Goal: Task Accomplishment & Management: Use online tool/utility

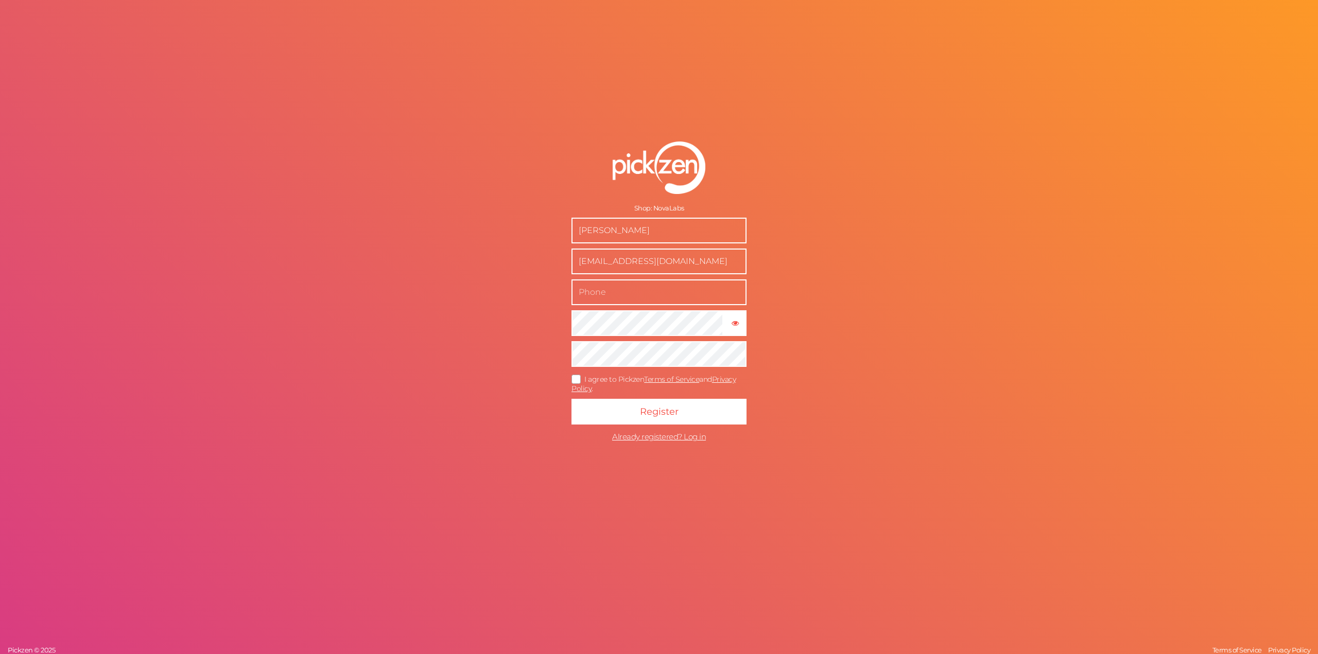
click at [667, 299] on input "text" at bounding box center [659, 293] width 175 height 26
type input "8jcn"
type input "6572597086"
click at [572, 399] on button "Register" at bounding box center [659, 412] width 175 height 26
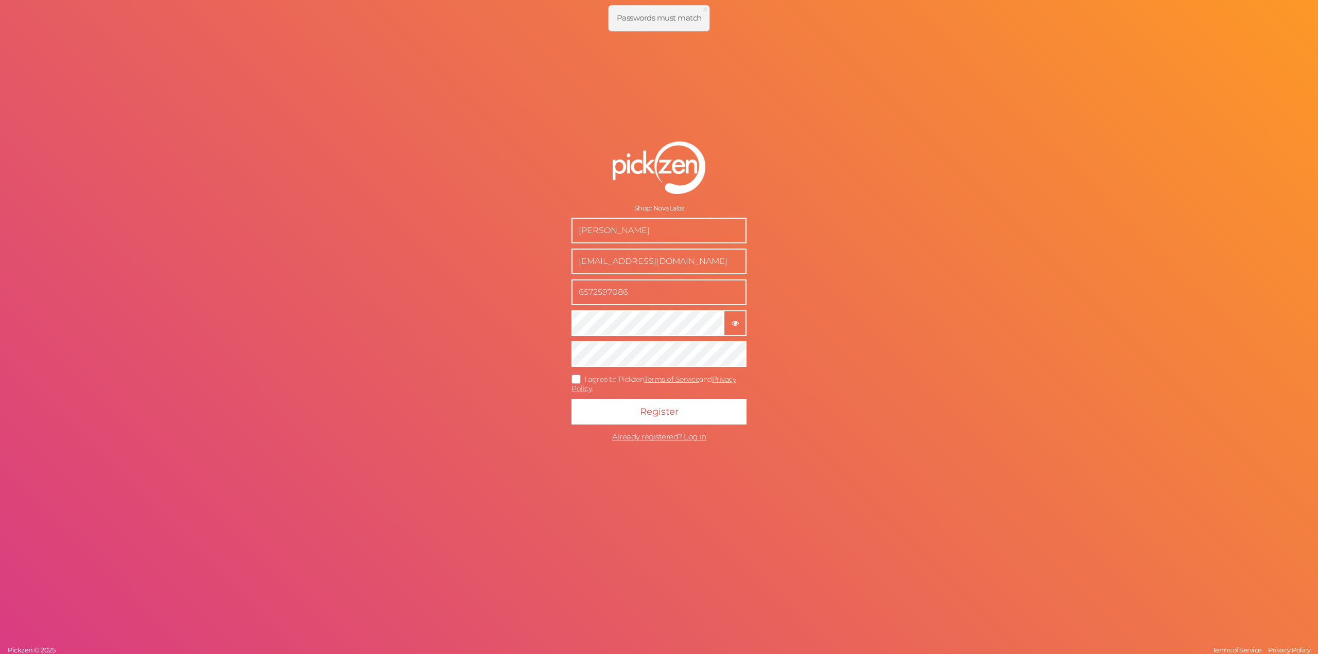
click at [746, 320] on button "× Show password" at bounding box center [734, 323] width 23 height 26
click at [734, 325] on icon "button" at bounding box center [735, 323] width 7 height 7
click at [572, 399] on button "Register" at bounding box center [659, 412] width 175 height 26
click at [576, 378] on icon at bounding box center [576, 379] width 16 height 6
click at [0, 0] on input "I agree to Pickzen Terms of Service and Privacy Policy ." at bounding box center [0, 0] width 0 height 0
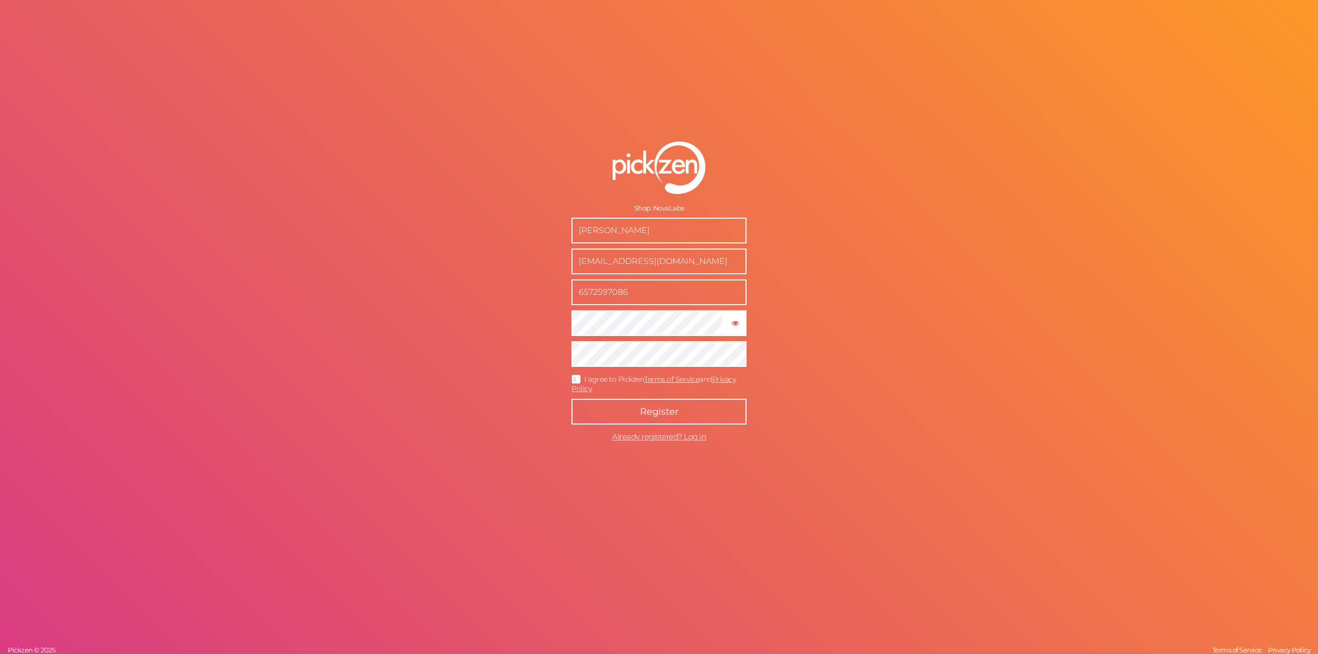
click at [591, 406] on button "Register" at bounding box center [659, 412] width 175 height 26
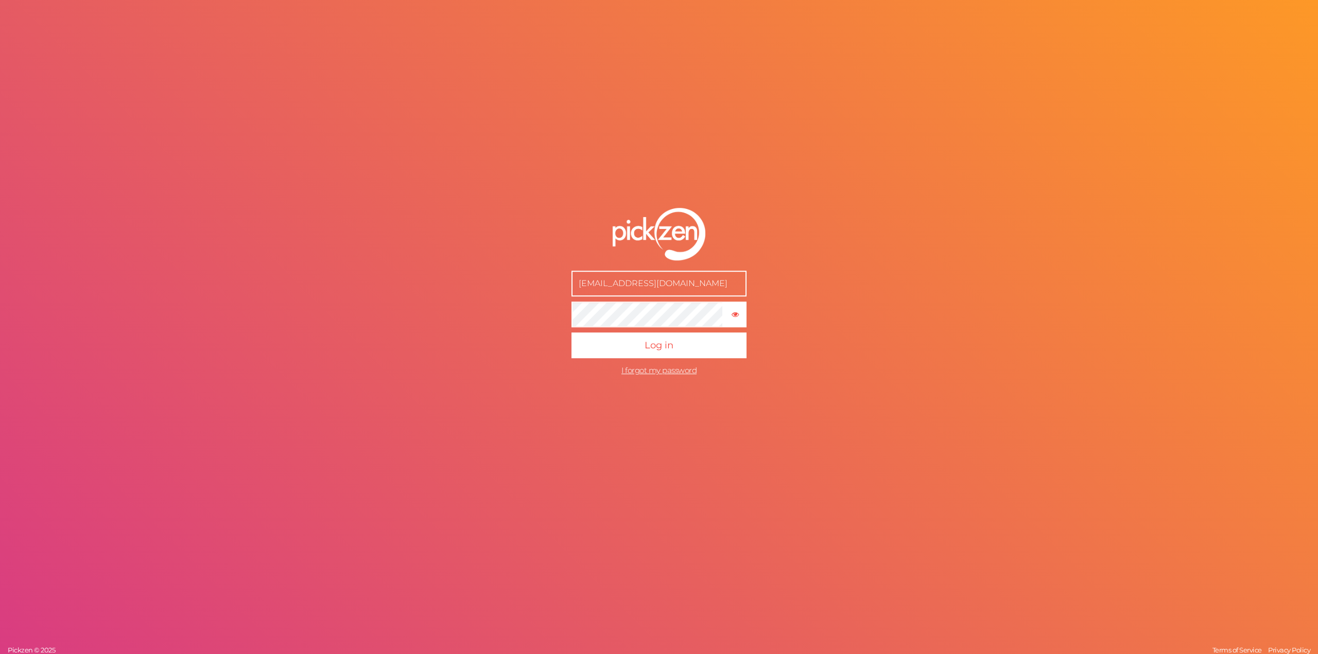
type input "[EMAIL_ADDRESS][DOMAIN_NAME]"
click at [572, 333] on button "Log in" at bounding box center [659, 346] width 175 height 26
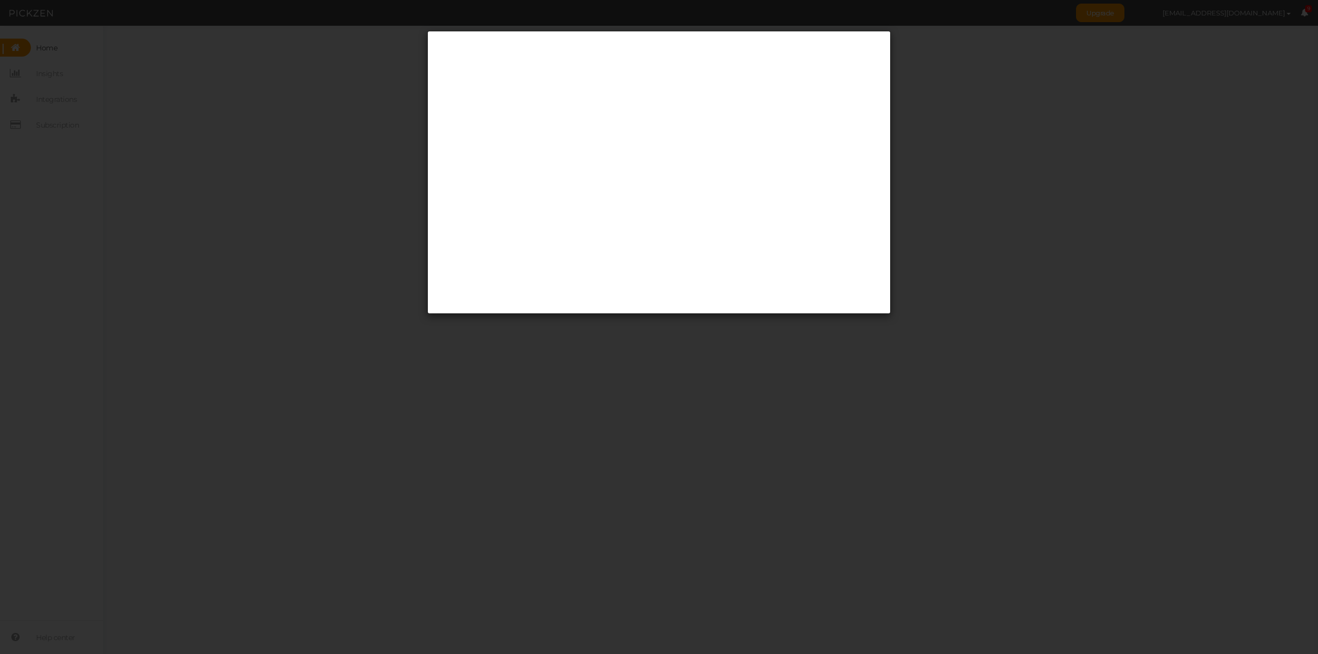
drag, startPoint x: 1183, startPoint y: 175, endPoint x: 1177, endPoint y: 177, distance: 6.2
click at [1182, 177] on div at bounding box center [659, 327] width 1318 height 654
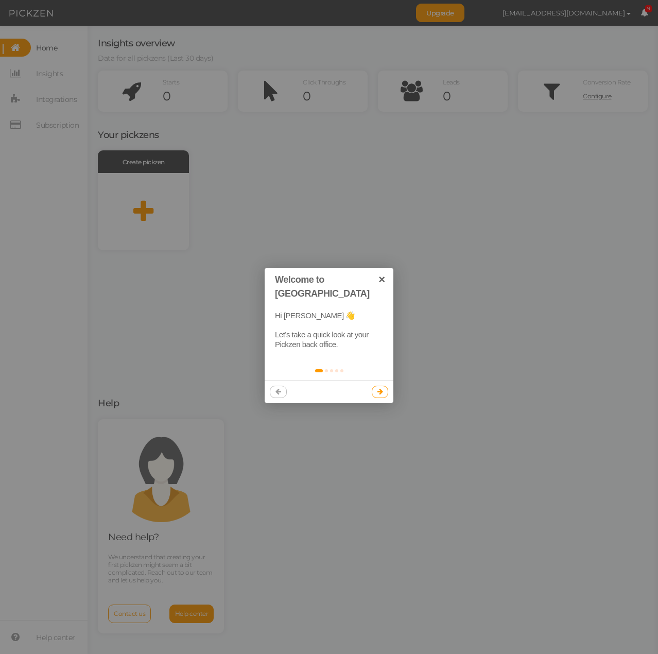
click at [382, 388] on icon at bounding box center [380, 391] width 6 height 7
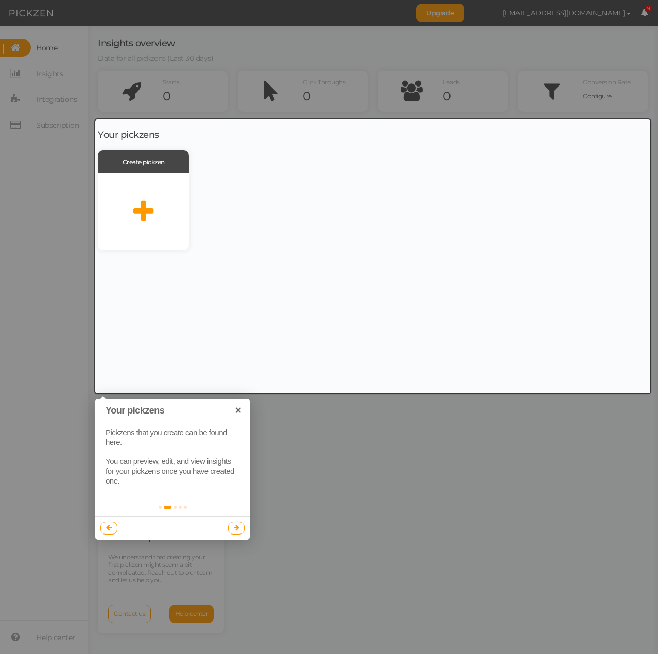
click at [240, 526] on link at bounding box center [236, 528] width 17 height 12
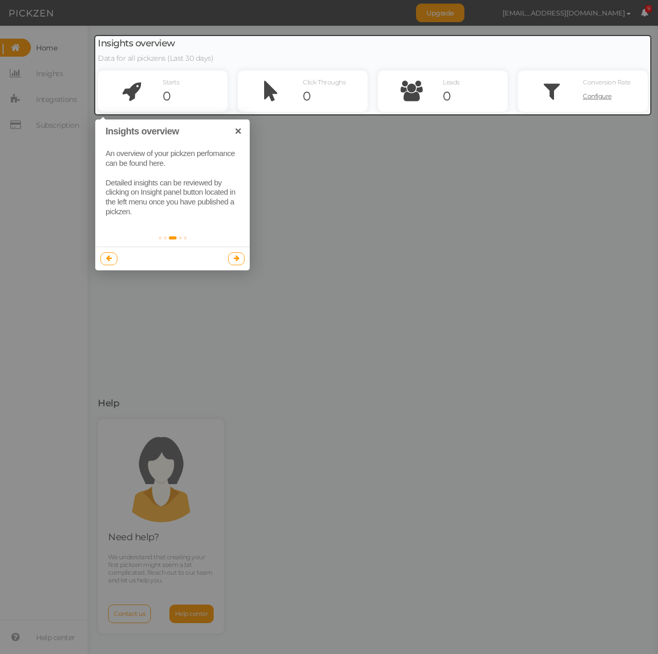
click at [239, 261] on link at bounding box center [236, 258] width 17 height 12
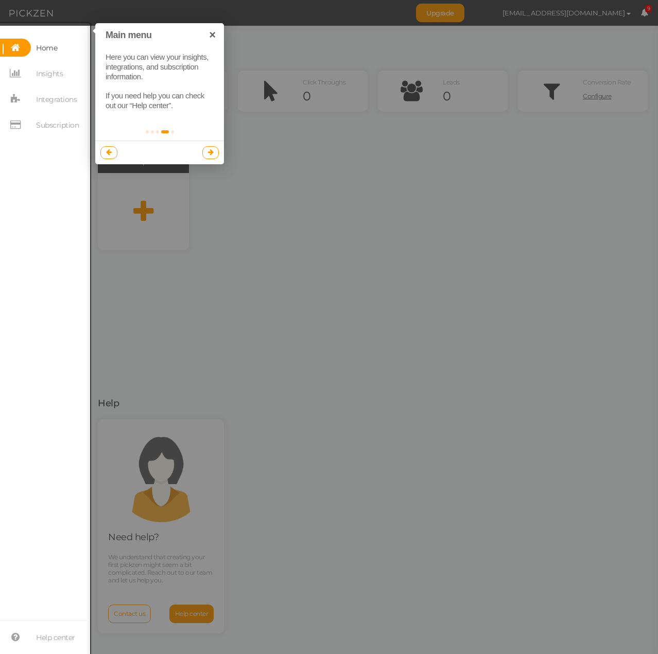
click at [218, 153] on link at bounding box center [210, 152] width 17 height 12
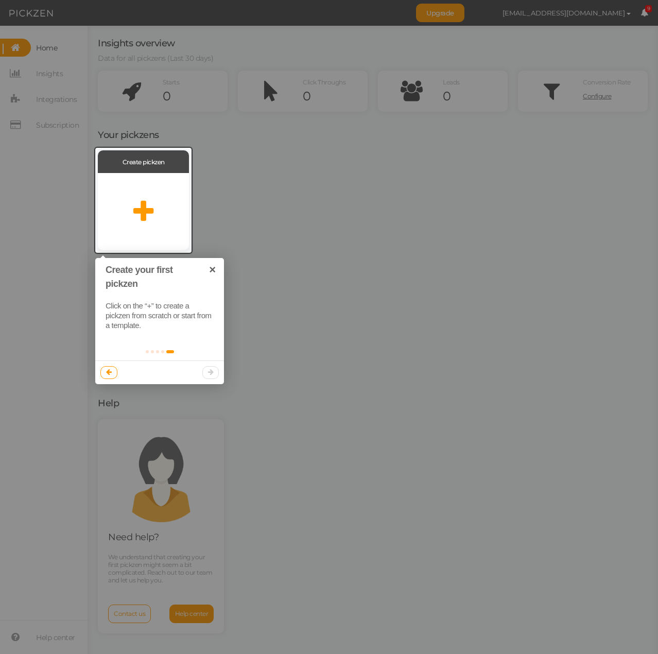
click at [210, 371] on div at bounding box center [159, 371] width 129 height 23
click at [319, 293] on div at bounding box center [329, 327] width 658 height 654
click at [215, 269] on link "×" at bounding box center [212, 269] width 23 height 23
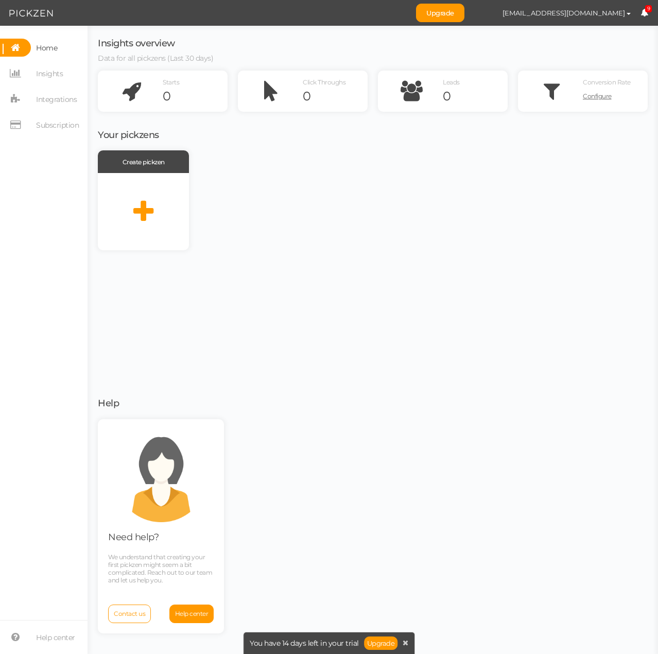
click at [154, 198] on div at bounding box center [143, 200] width 96 height 105
click at [145, 207] on icon at bounding box center [143, 212] width 20 height 26
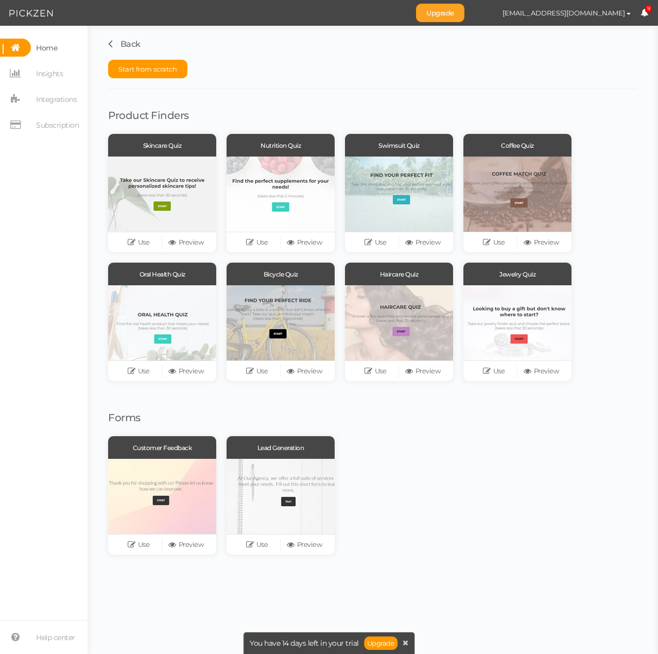
drag, startPoint x: 480, startPoint y: 24, endPoint x: 481, endPoint y: 18, distance: 6.3
click at [480, 24] on span "Upgrade anbtran423@gmail.com Preferences Help Log out 9" at bounding box center [537, 13] width 242 height 26
click at [464, 16] on link "Upgrade" at bounding box center [440, 13] width 48 height 19
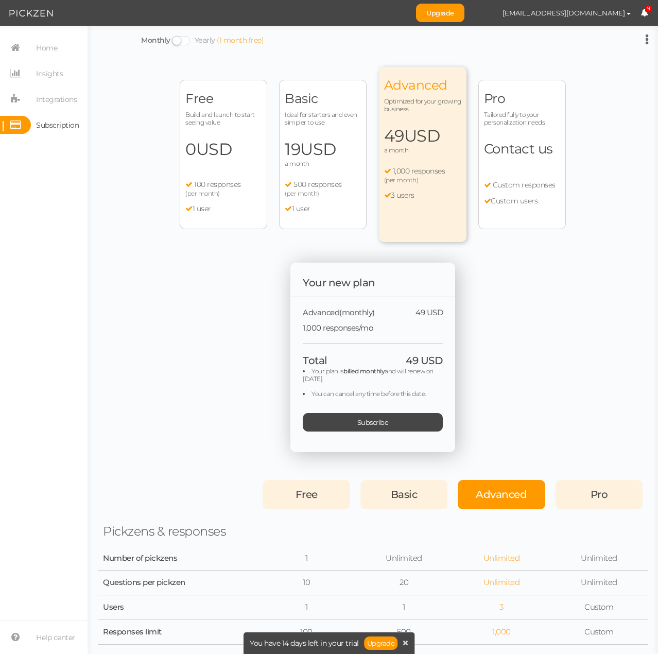
click at [209, 168] on div "Free Build and launch to start seeing value 0 USD a month 100 responses (per mo…" at bounding box center [224, 154] width 88 height 149
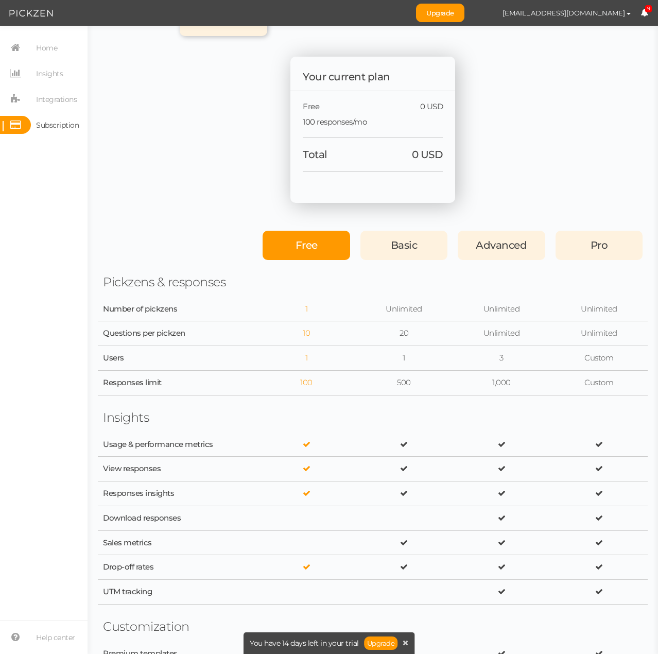
scroll to position [51, 0]
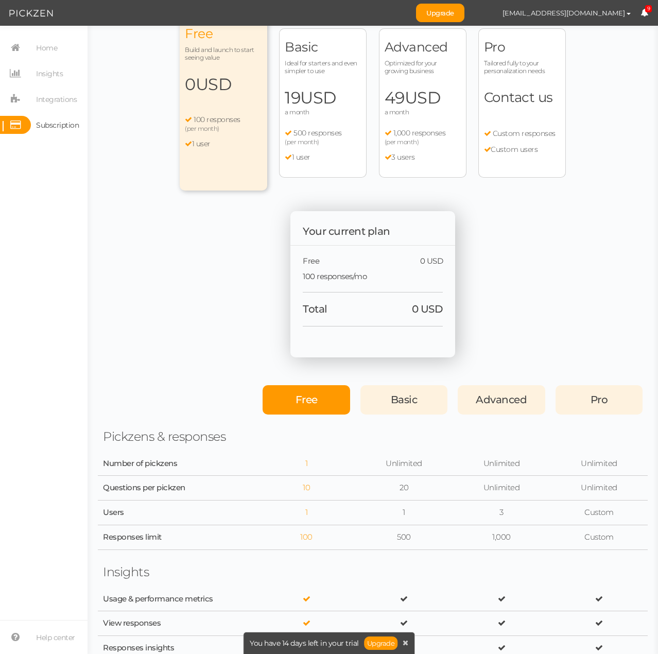
click at [318, 148] on ul "500 responses (per month) 1 user" at bounding box center [323, 145] width 76 height 33
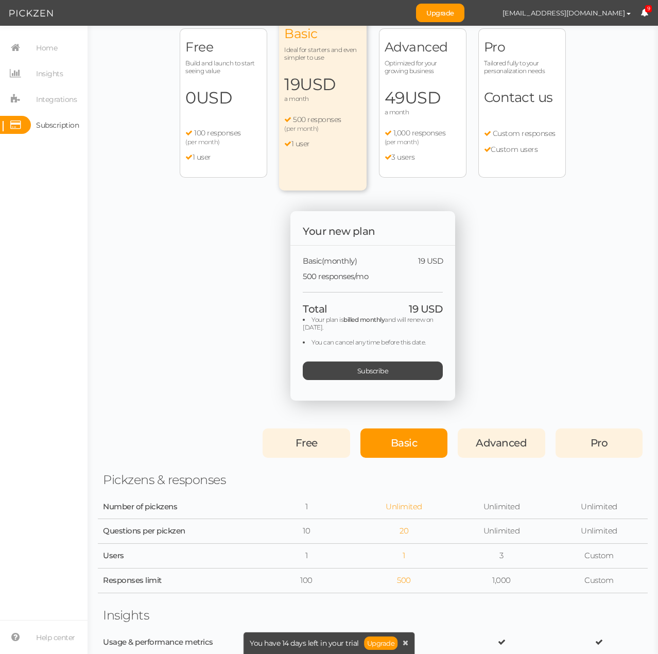
click at [397, 151] on ul "1,000 responses (per month) 3 users" at bounding box center [423, 145] width 76 height 33
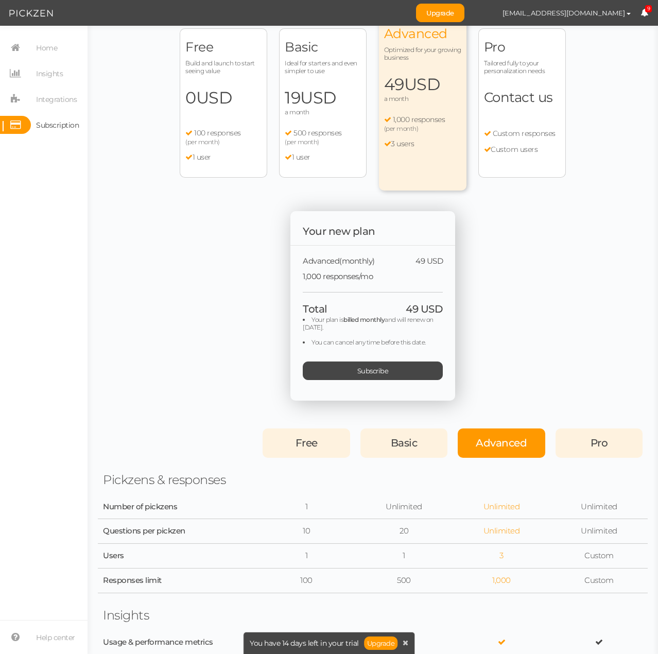
scroll to position [4, 0]
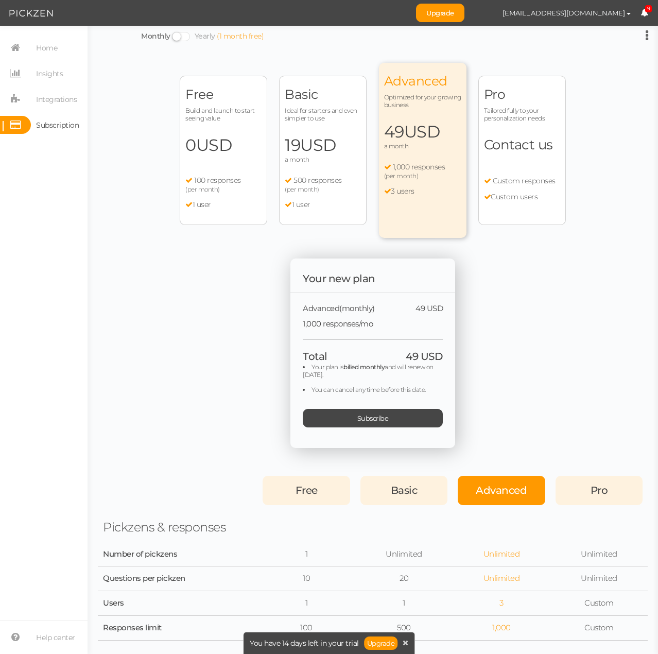
click at [485, 158] on div "Pro Tailored fully to your personalization needs Contact us Custom responses Cu…" at bounding box center [522, 150] width 88 height 149
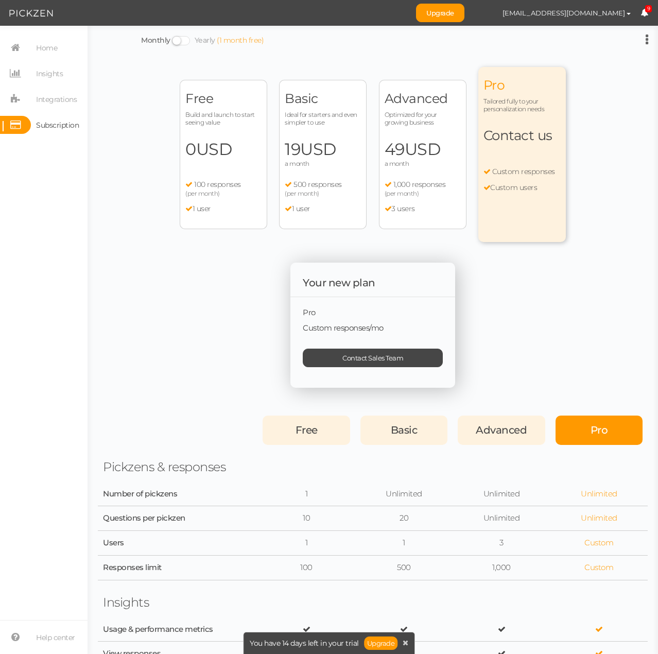
click at [255, 164] on div "Free Build and launch to start seeing value 0 USD a month 100 responses (per mo…" at bounding box center [224, 154] width 88 height 149
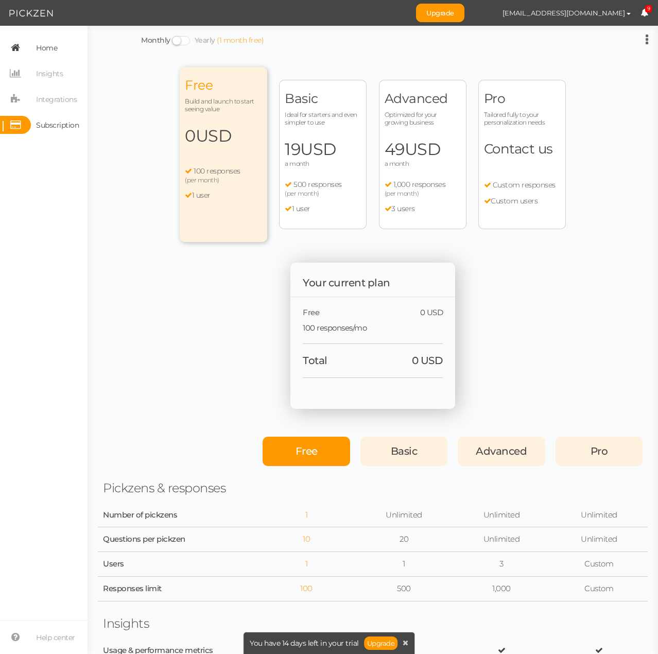
click at [55, 53] on span "Home" at bounding box center [46, 48] width 21 height 16
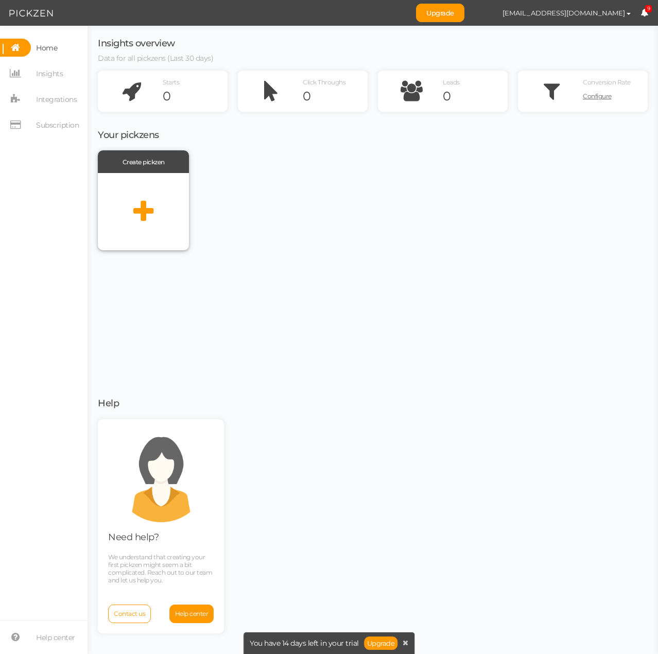
click at [145, 216] on icon at bounding box center [143, 212] width 20 height 26
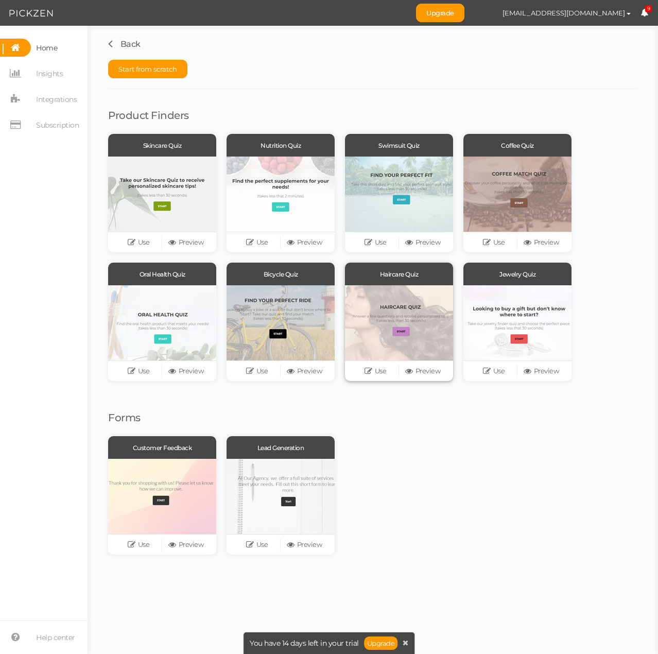
click at [416, 323] on div at bounding box center [399, 322] width 108 height 75
click at [416, 371] on link "Preview" at bounding box center [422, 371] width 47 height 14
click at [377, 371] on link "Use" at bounding box center [375, 371] width 47 height 14
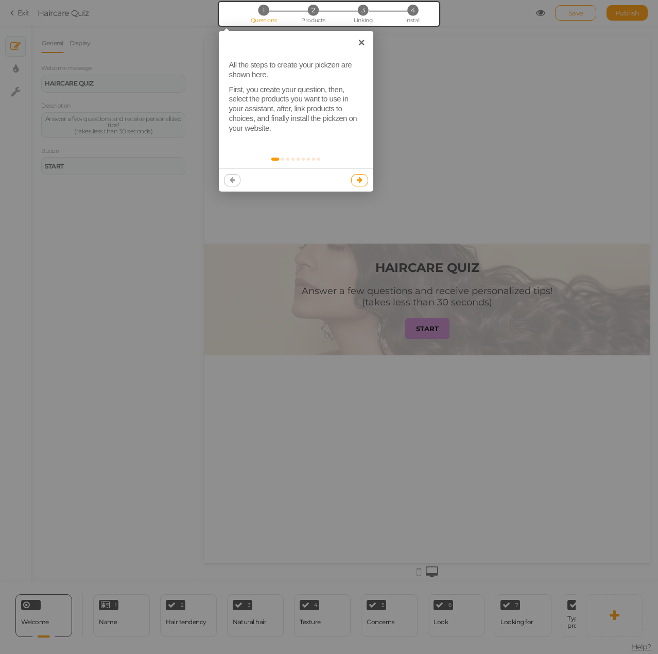
click at [360, 181] on icon at bounding box center [360, 180] width 6 height 7
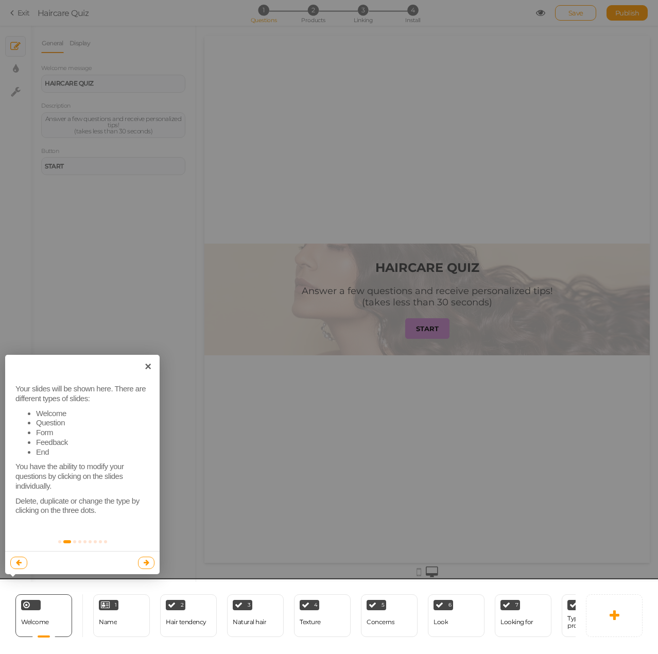
click at [151, 561] on link at bounding box center [146, 563] width 17 height 12
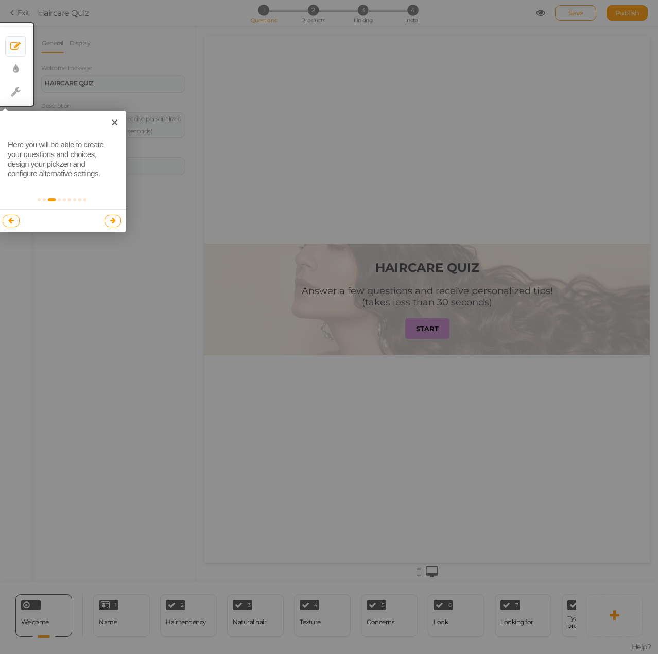
click at [105, 224] on link at bounding box center [113, 221] width 17 height 12
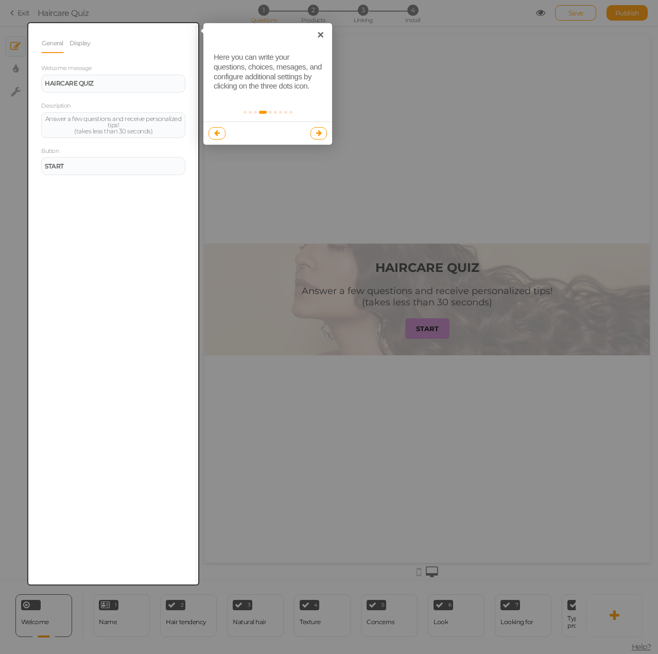
click at [113, 125] on div at bounding box center [113, 303] width 170 height 561
click at [315, 134] on link at bounding box center [318, 133] width 17 height 12
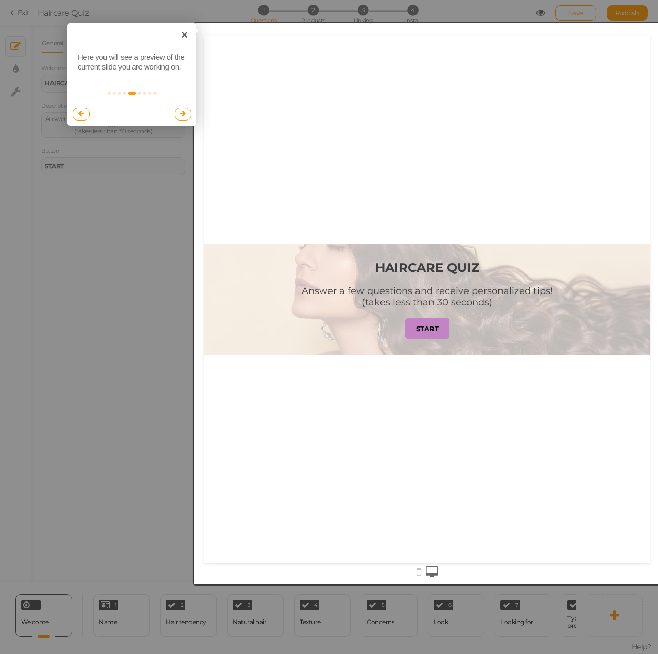
click at [180, 117] on icon at bounding box center [183, 113] width 6 height 7
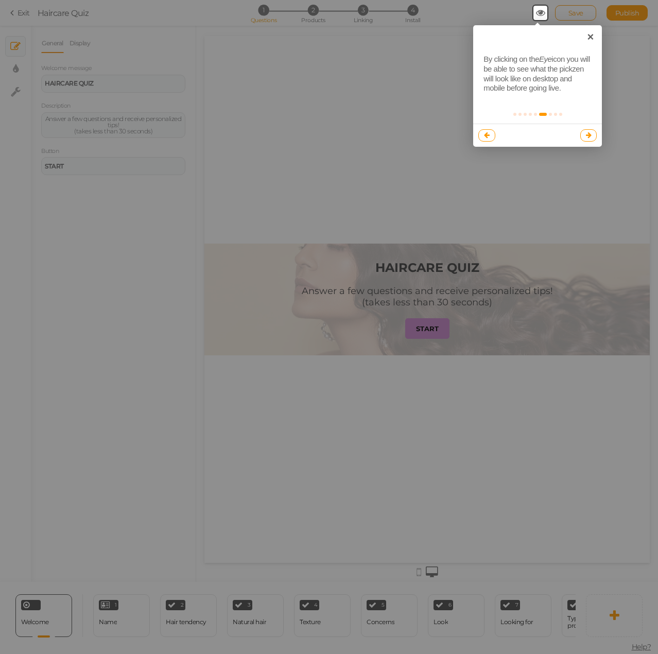
click at [586, 134] on icon at bounding box center [589, 135] width 6 height 7
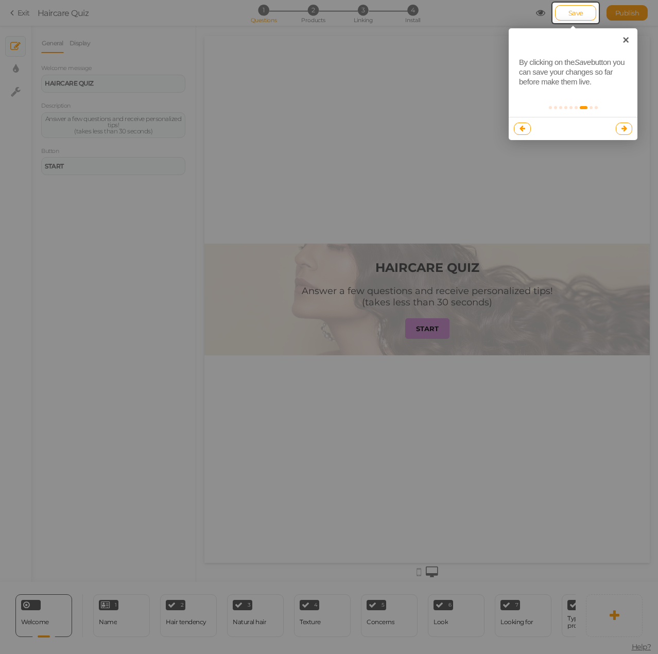
click at [631, 131] on link at bounding box center [624, 129] width 17 height 12
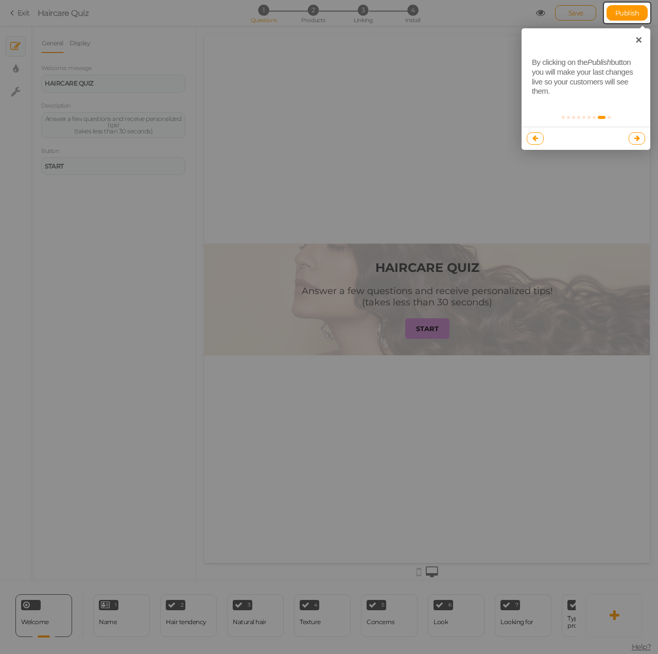
click at [643, 143] on link at bounding box center [637, 138] width 17 height 12
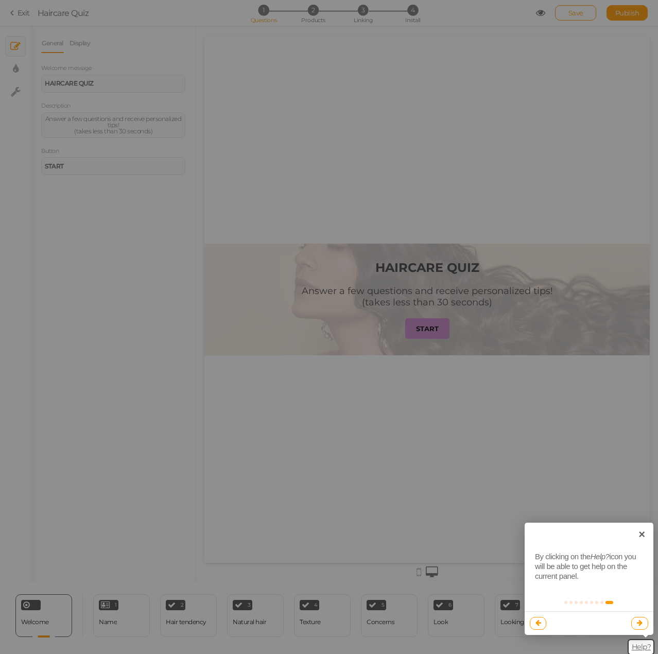
click at [637, 630] on div at bounding box center [589, 622] width 129 height 23
click at [644, 624] on link at bounding box center [639, 623] width 17 height 12
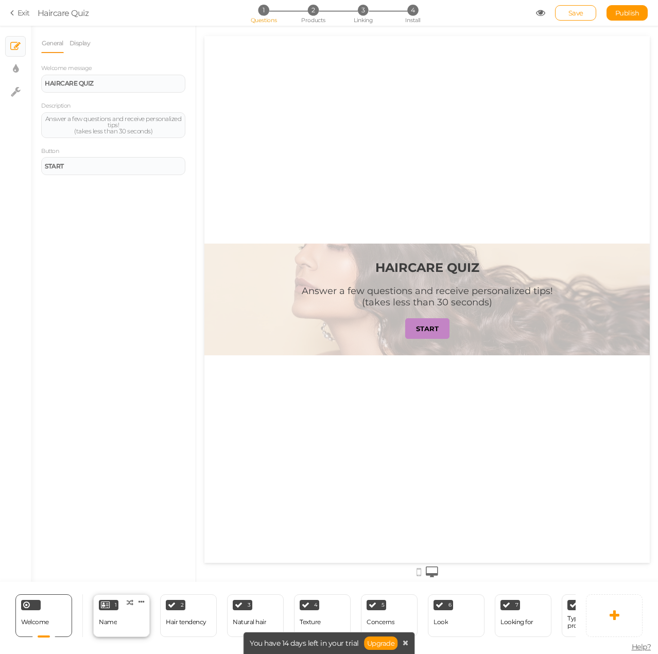
click at [118, 612] on div "1 Name × Define the conditions to show this slide. Clone Change type Delete" at bounding box center [121, 615] width 57 height 43
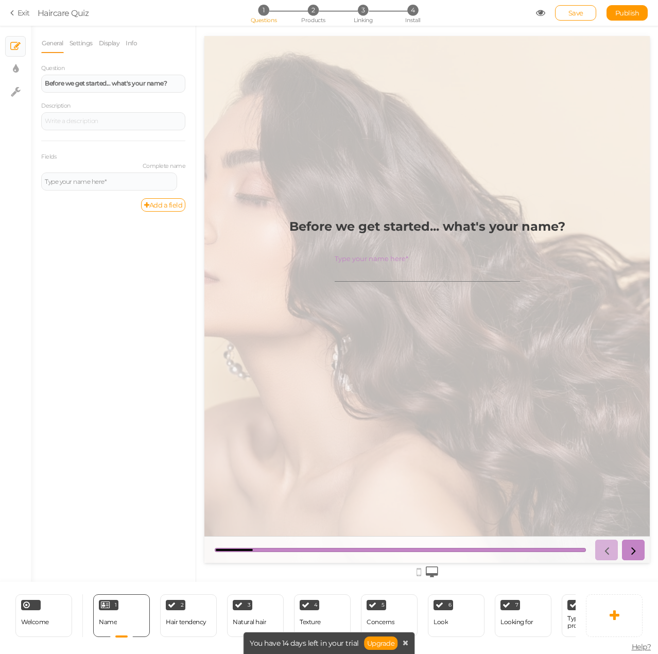
drag, startPoint x: 642, startPoint y: 547, endPoint x: 521, endPoint y: 392, distance: 196.6
click at [596, 435] on div "Before we get started... what's your name? Type your name here*" at bounding box center [426, 299] width 445 height 527
click at [20, 14] on link "Exit" at bounding box center [20, 13] width 20 height 10
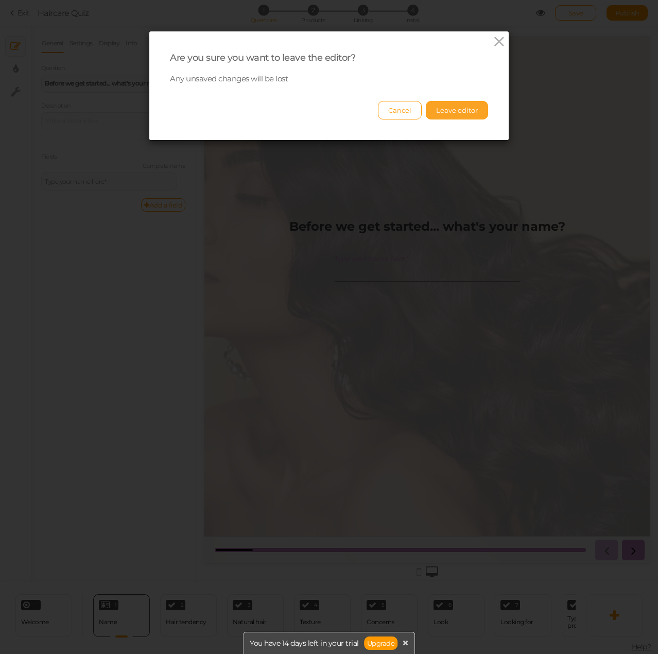
click at [460, 115] on button "Leave editor" at bounding box center [457, 110] width 62 height 19
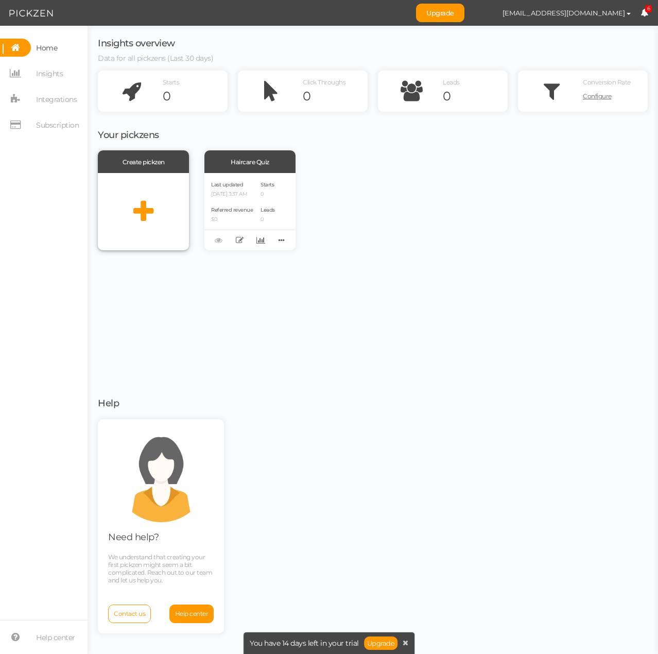
click at [148, 215] on icon at bounding box center [143, 212] width 20 height 26
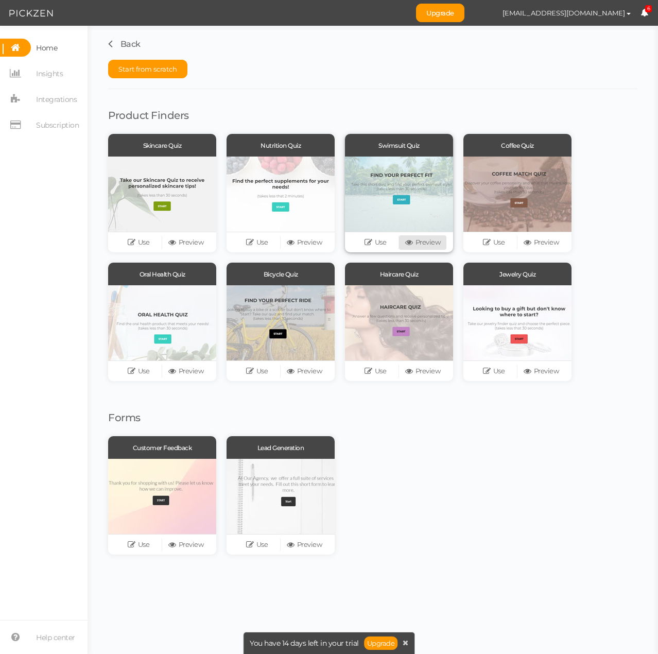
click at [430, 245] on link "Preview" at bounding box center [422, 242] width 47 height 14
click at [490, 171] on div at bounding box center [517, 194] width 108 height 75
click at [496, 239] on link "Use" at bounding box center [493, 242] width 47 height 14
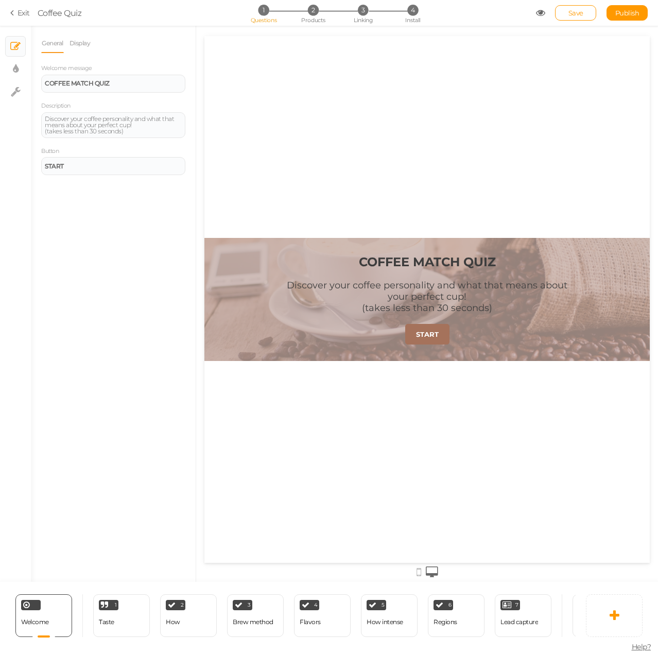
click at [438, 332] on strong "START" at bounding box center [427, 334] width 23 height 8
click at [434, 342] on link "START" at bounding box center [427, 334] width 44 height 21
click at [429, 340] on link "START" at bounding box center [427, 334] width 44 height 21
click at [129, 618] on div "1 Taste × Define the conditions to show this slide. Clone Change type Delete" at bounding box center [121, 615] width 57 height 43
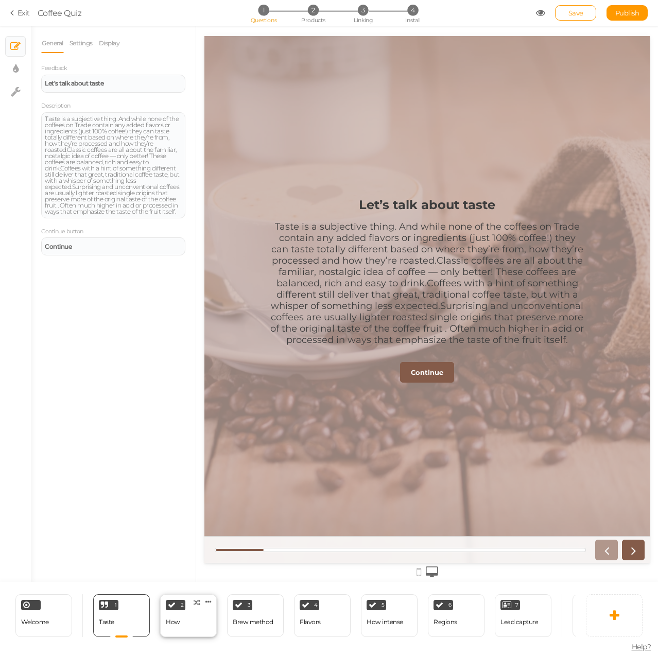
click at [178, 622] on div "How" at bounding box center [173, 622] width 14 height 18
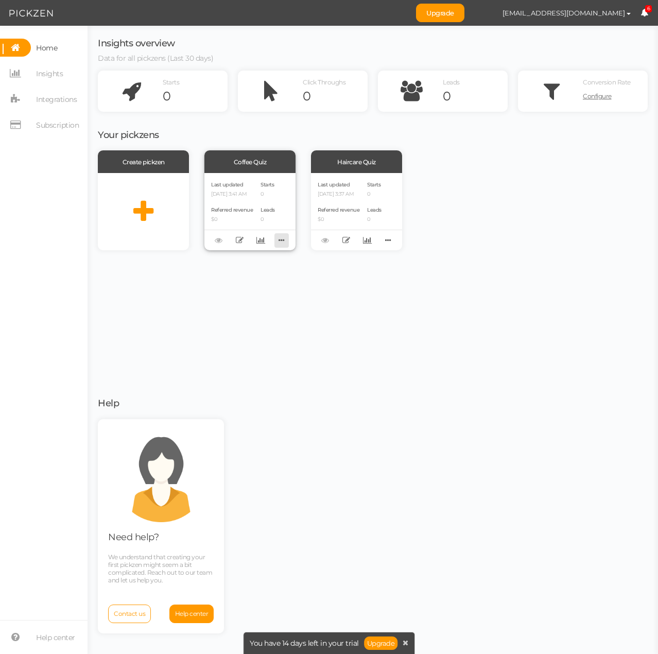
click at [288, 245] on icon at bounding box center [281, 240] width 14 height 16
click at [259, 258] on link "Delete" at bounding box center [246, 256] width 81 height 11
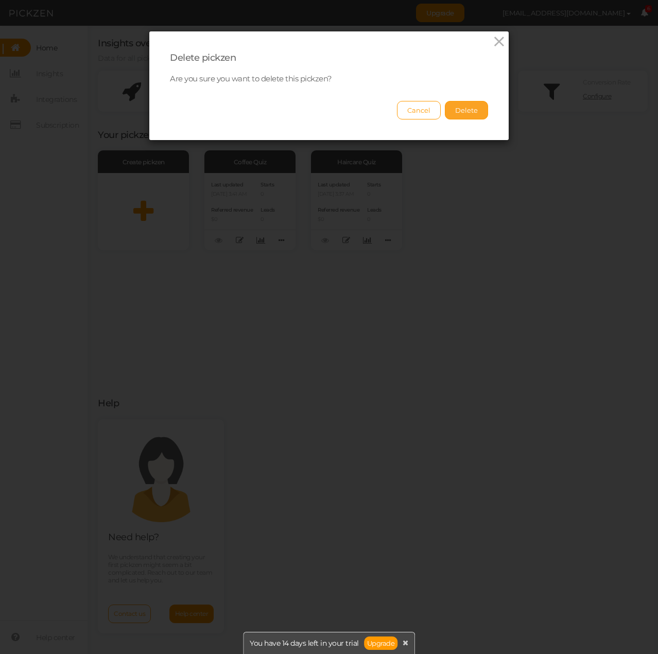
click at [467, 106] on button "Delete" at bounding box center [466, 110] width 43 height 19
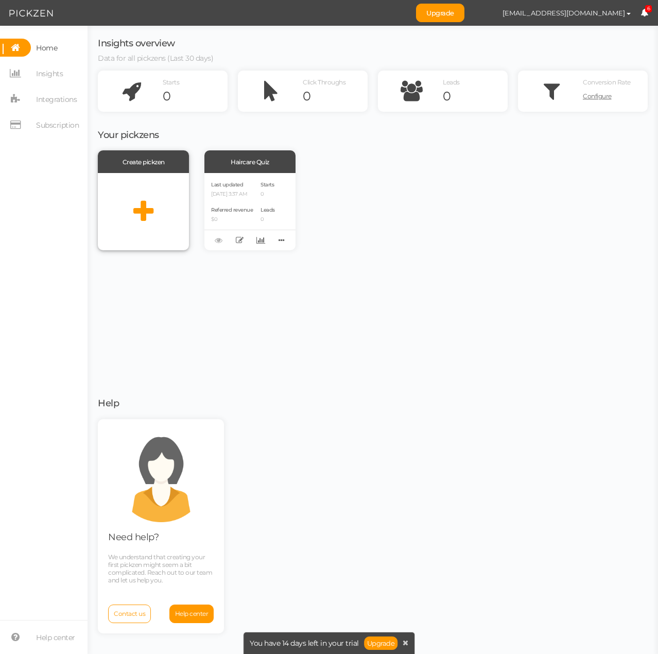
click at [136, 210] on icon at bounding box center [143, 212] width 20 height 26
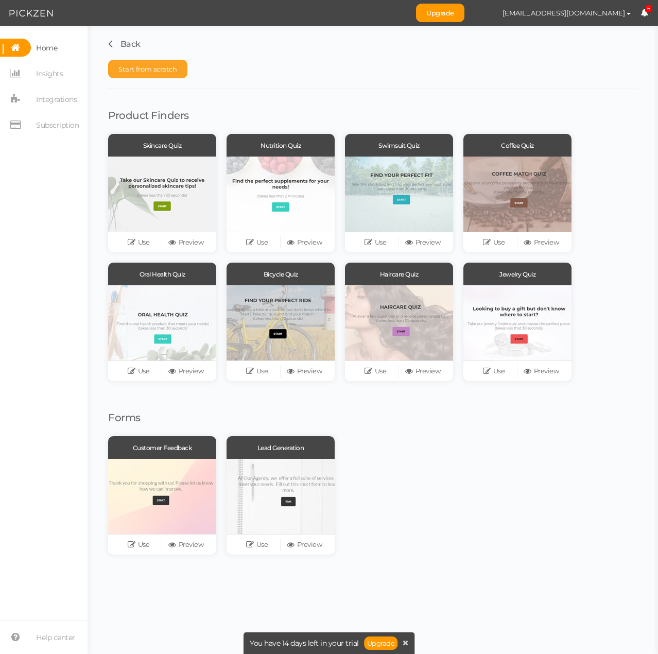
click at [157, 68] on span "Start from scratch" at bounding box center [147, 69] width 59 height 8
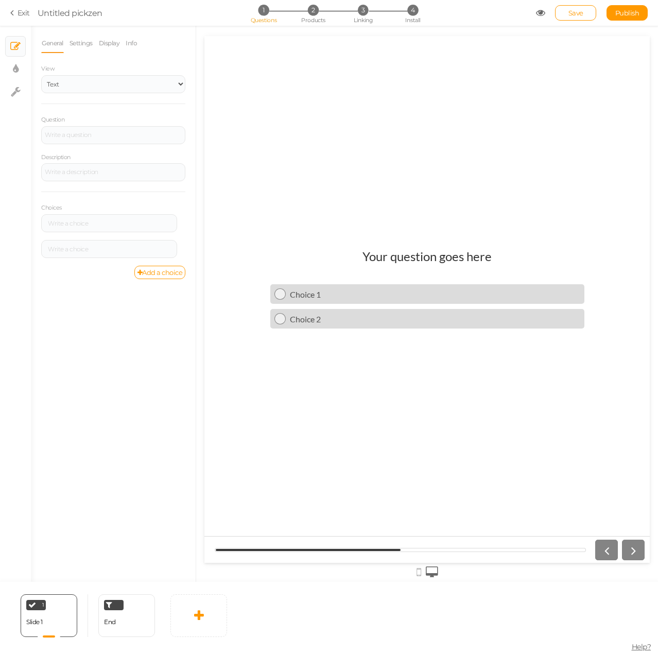
drag, startPoint x: 431, startPoint y: 422, endPoint x: 632, endPoint y: 552, distance: 239.5
click at [632, 552] on div at bounding box center [618, 550] width 54 height 21
click at [637, 547] on div at bounding box center [618, 550] width 54 height 21
click at [109, 40] on link "Display" at bounding box center [109, 43] width 22 height 20
click at [80, 44] on link "Settings" at bounding box center [81, 43] width 24 height 20
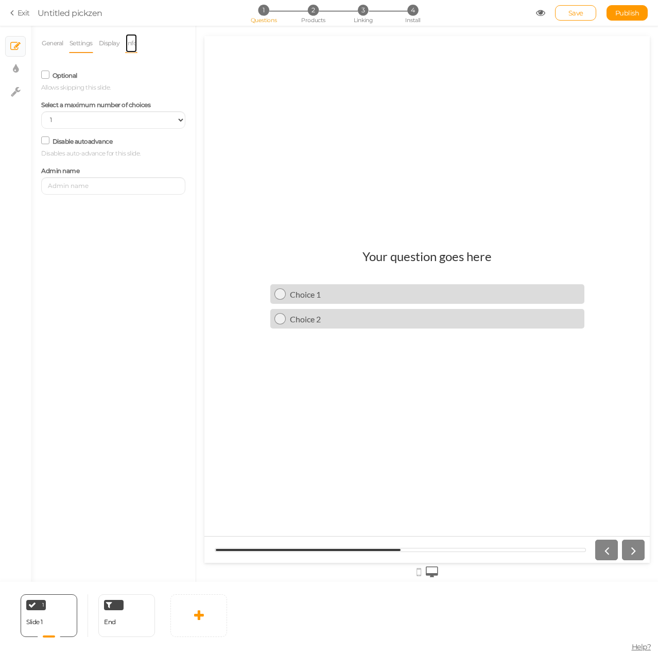
click at [128, 51] on link "Info" at bounding box center [131, 43] width 12 height 20
click at [51, 40] on link "General" at bounding box center [52, 43] width 23 height 20
click at [12, 59] on link "× Display settings" at bounding box center [16, 69] width 20 height 20
select select "2"
select select "lato"
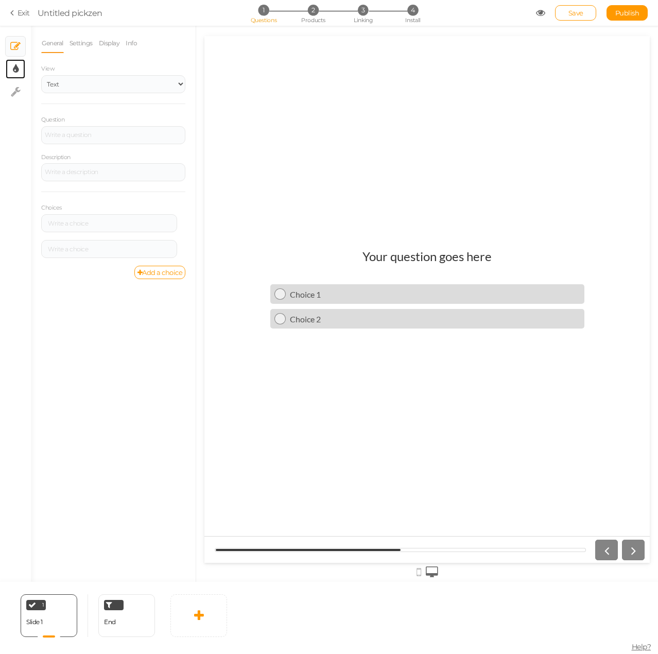
select select "fade"
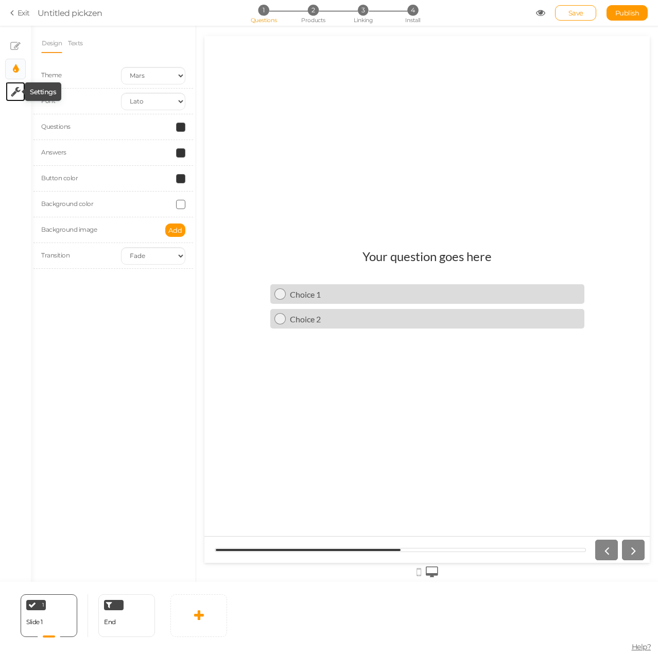
click at [15, 88] on icon at bounding box center [16, 92] width 10 height 10
select select "en"
